Goal: Information Seeking & Learning: Learn about a topic

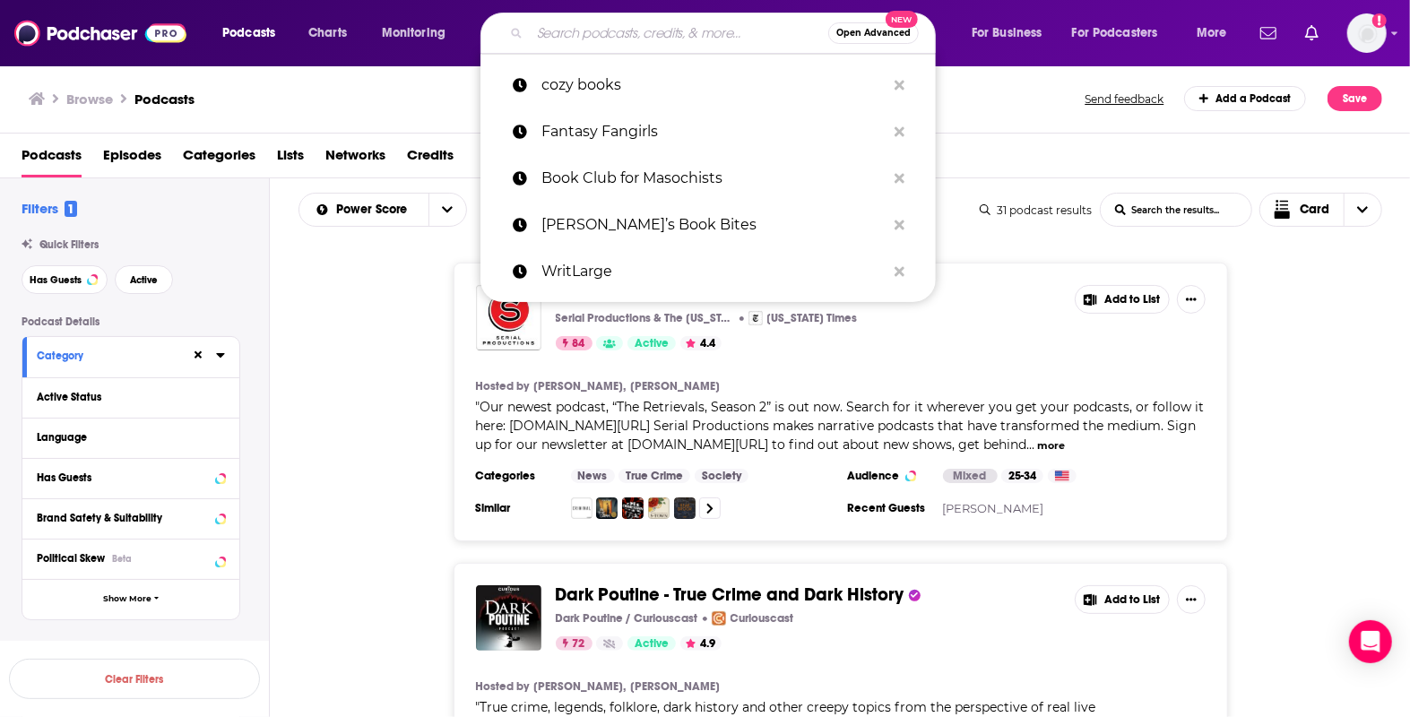
click at [596, 36] on input "Search podcasts, credits, & more..." at bounding box center [679, 33] width 298 height 29
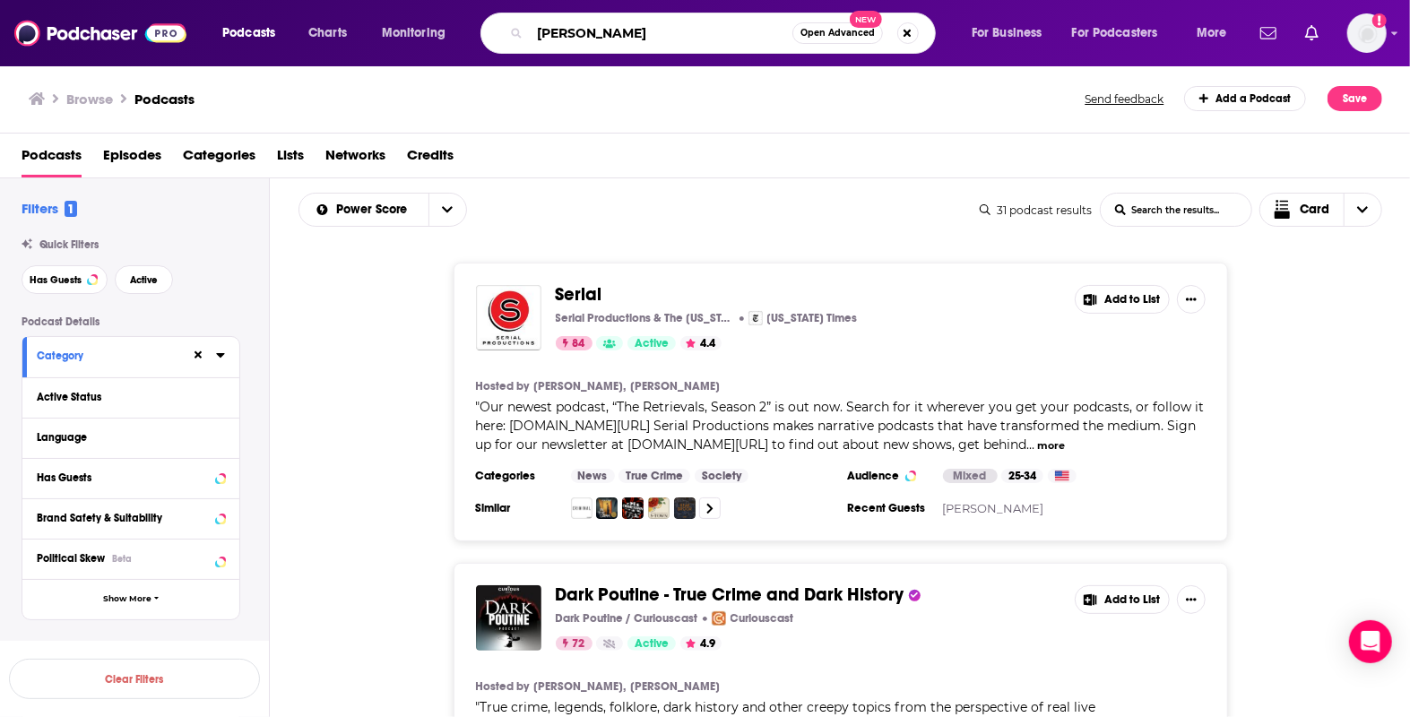
type input "jason stanley"
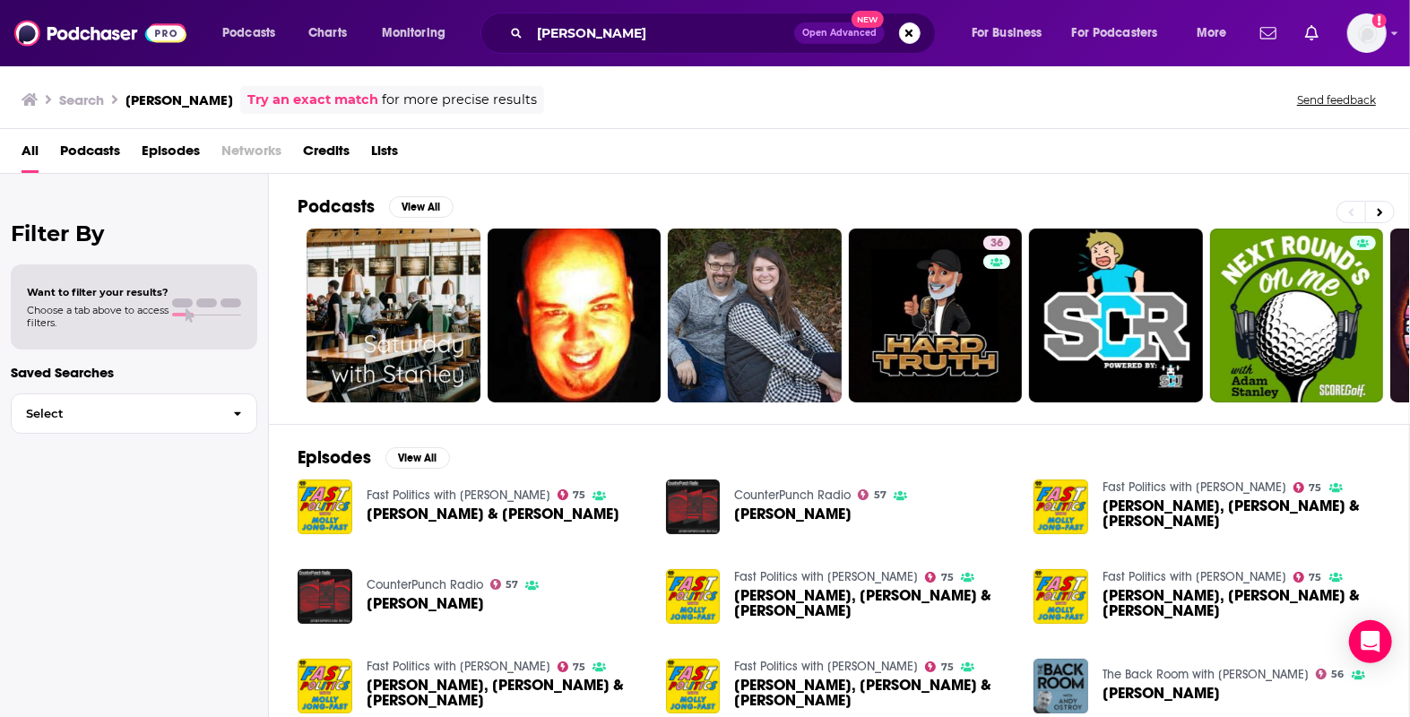
click at [323, 159] on span "Credits" at bounding box center [326, 154] width 47 height 37
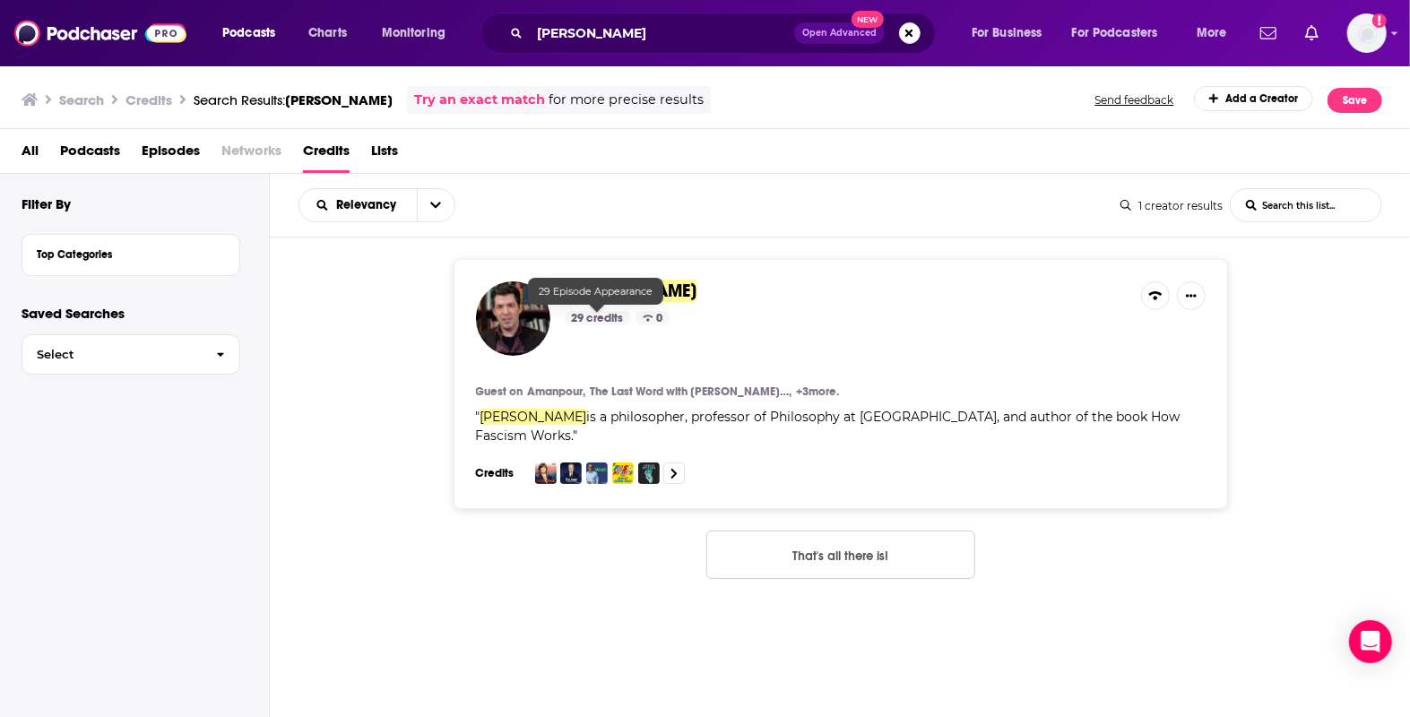
click at [541, 305] on img at bounding box center [513, 318] width 74 height 74
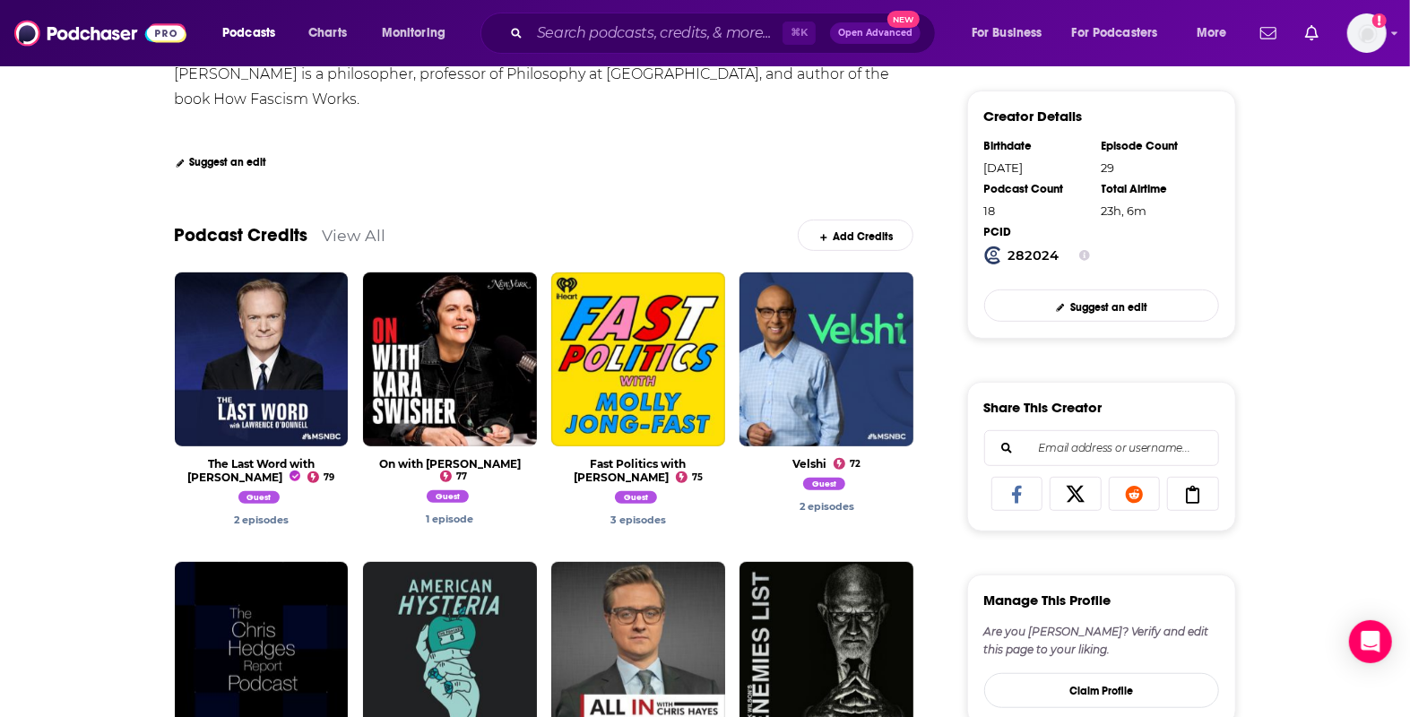
scroll to position [437, 0]
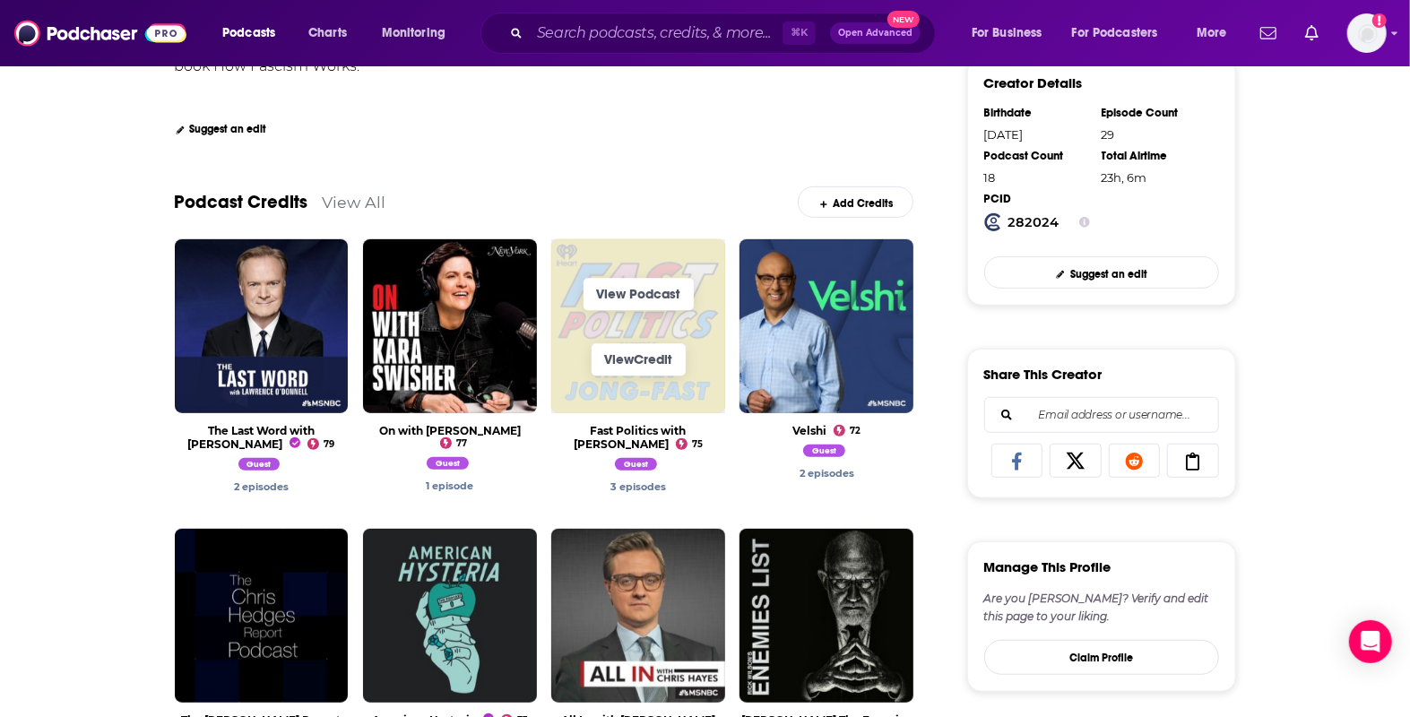
click at [615, 332] on span "View Credit" at bounding box center [638, 359] width 174 height 65
click at [587, 332] on span "View Credit" at bounding box center [638, 359] width 174 height 65
click at [540, 354] on div "View Podcast View Credit The Last Word with Lawrence O’Donnell 79 Guest 2 episo…" at bounding box center [544, 539] width 739 height 601
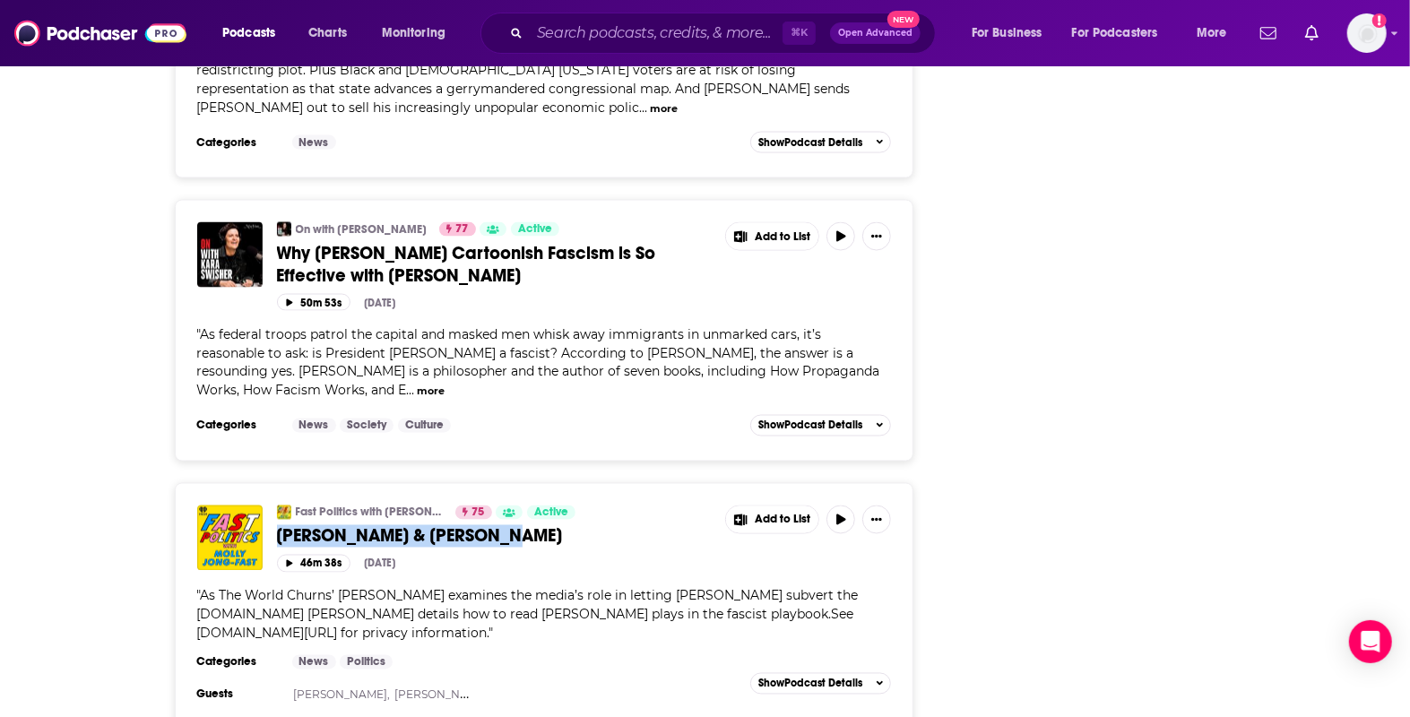
scroll to position [1807, 0]
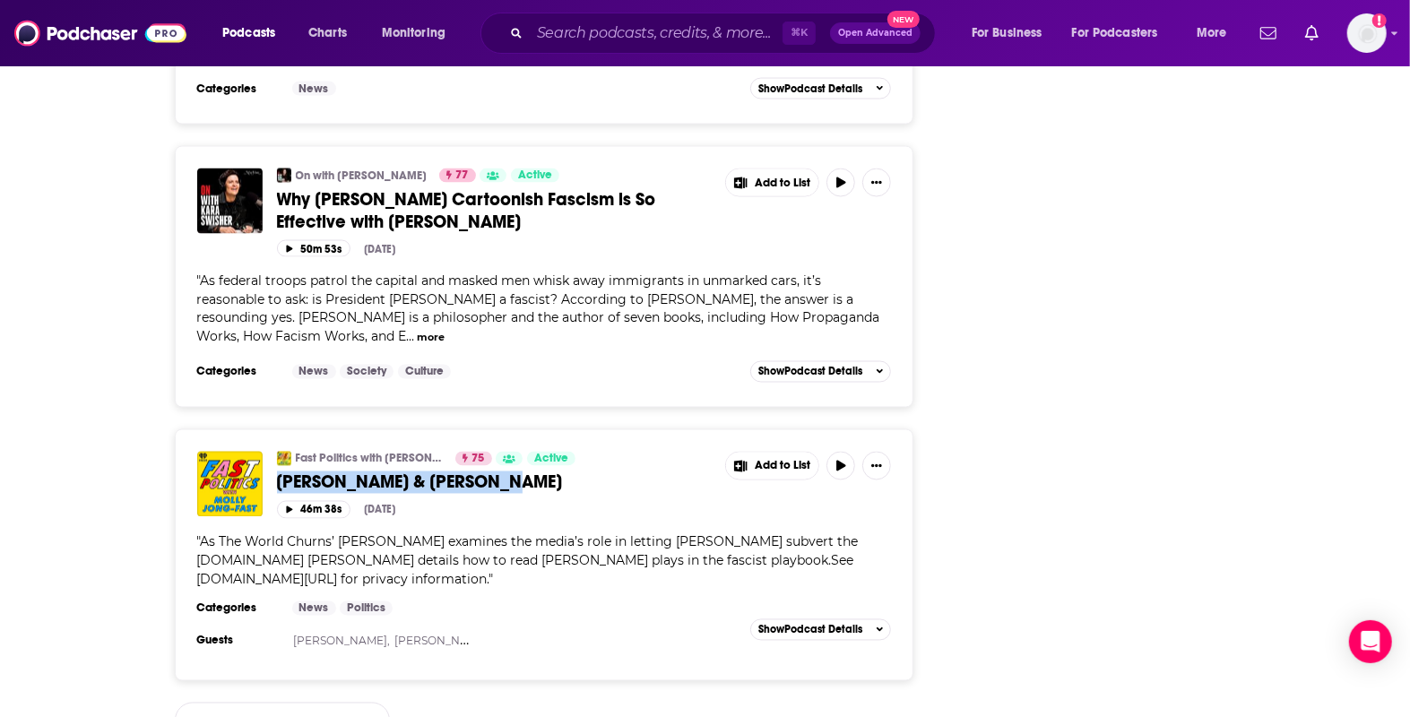
click at [349, 703] on link "View 25 more credits" at bounding box center [282, 721] width 215 height 37
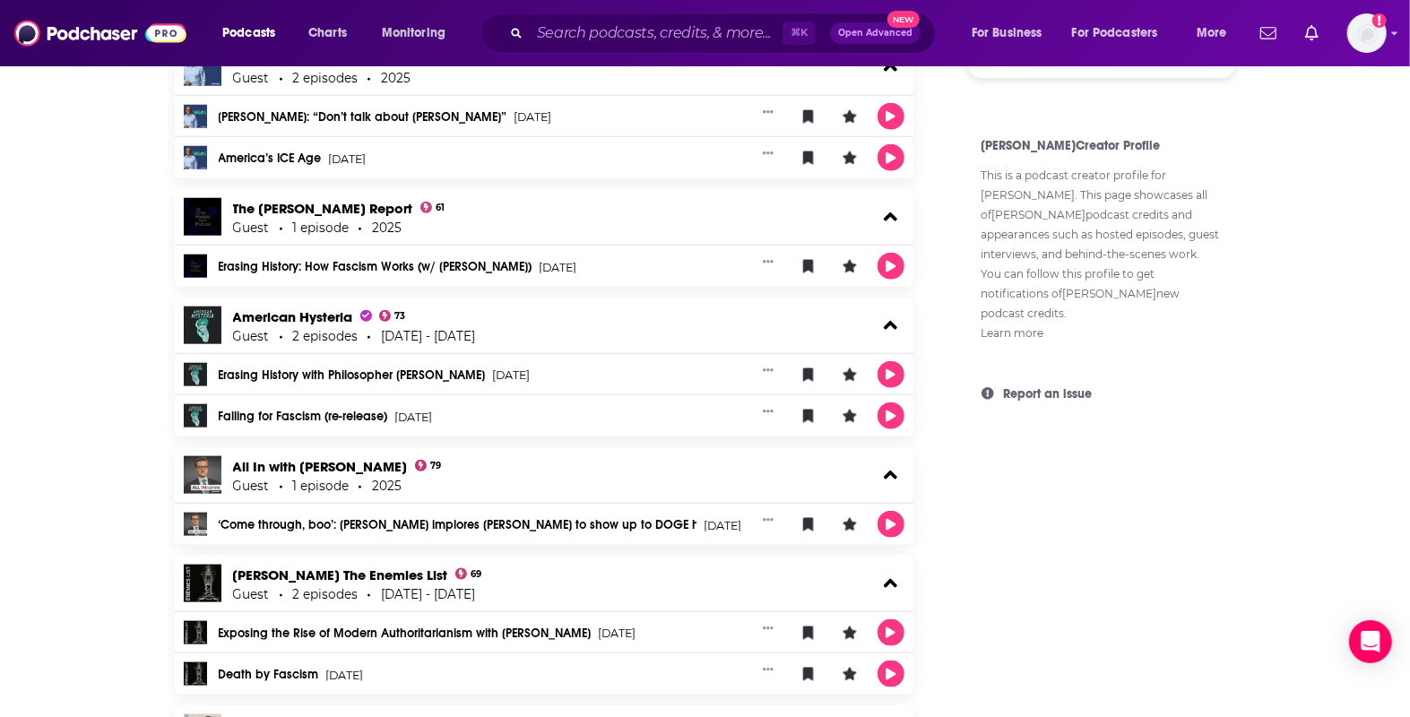
scroll to position [1092, 0]
